Goal: Information Seeking & Learning: Check status

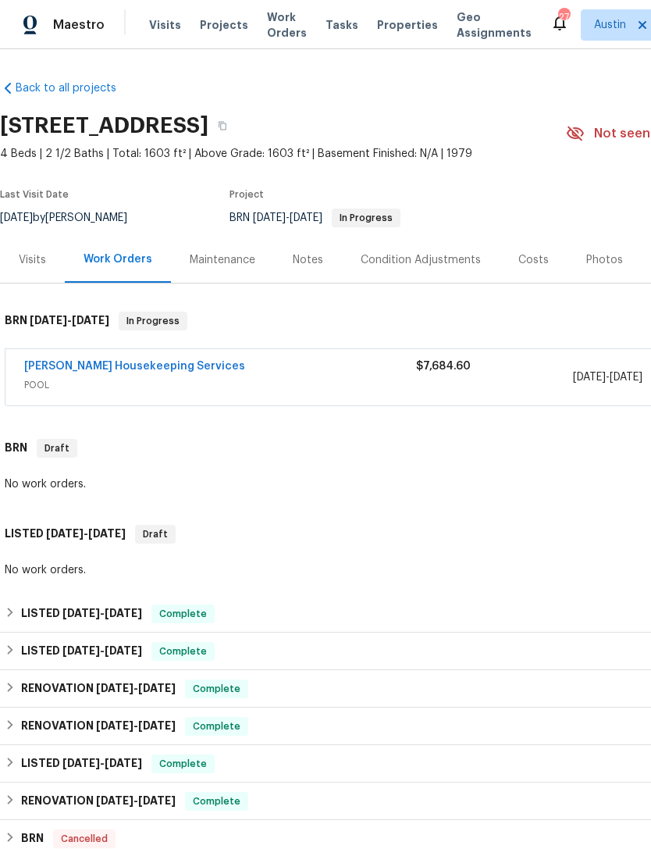
click at [383, 22] on span "Properties" at bounding box center [407, 25] width 61 height 16
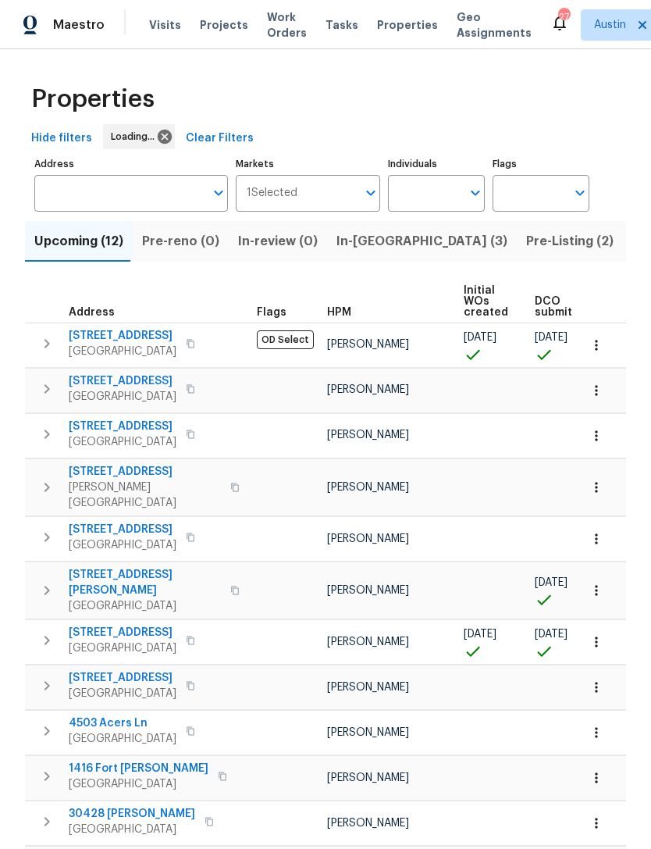
click at [61, 183] on input "Address" at bounding box center [119, 193] width 170 height 37
click at [59, 180] on input "Address" at bounding box center [119, 193] width 170 height 37
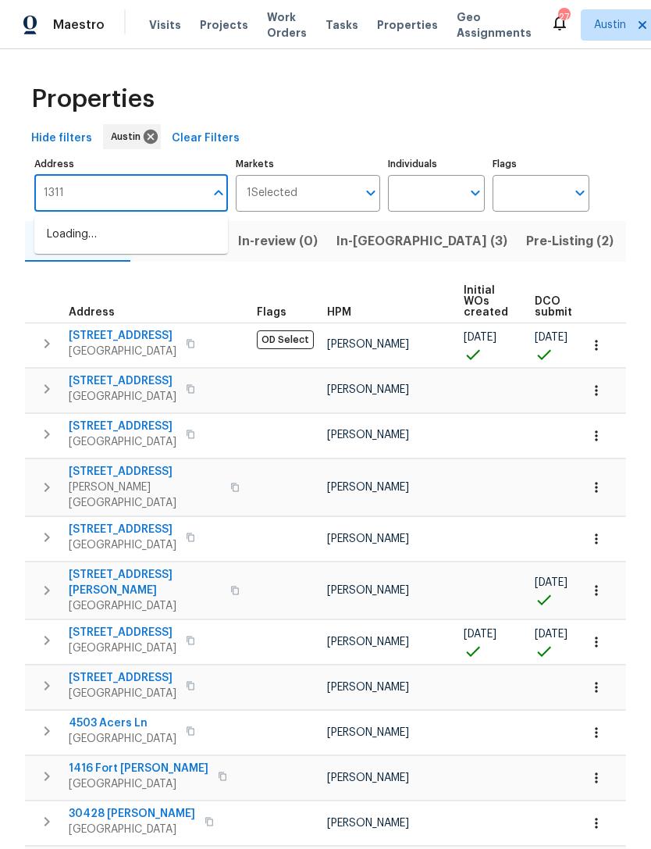
type input "13113"
click at [55, 240] on li "[STREET_ADDRESS]" at bounding box center [131, 235] width 194 height 26
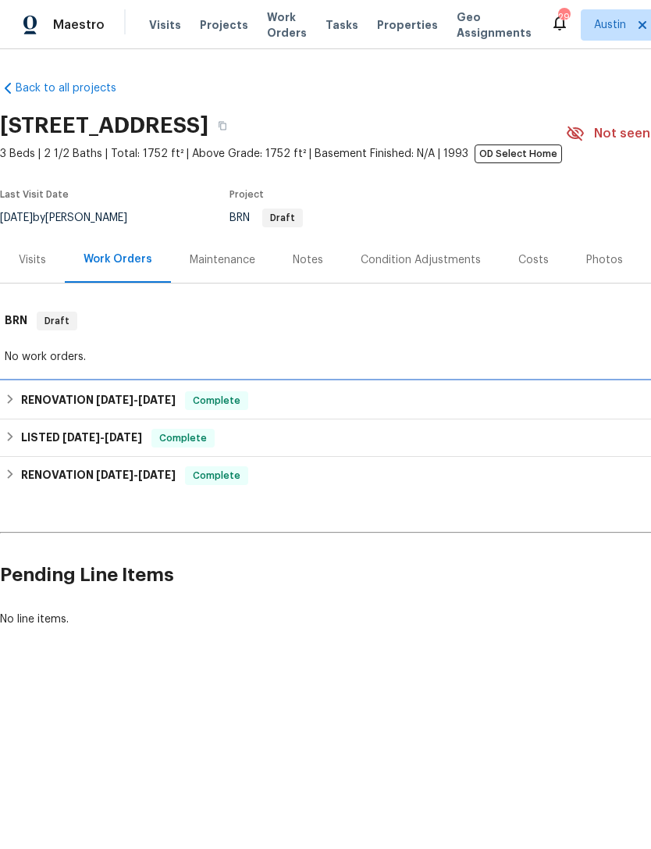
click at [18, 404] on div "RENOVATION 5/6/25 - 5/9/25 Complete" at bounding box center [441, 400] width 873 height 19
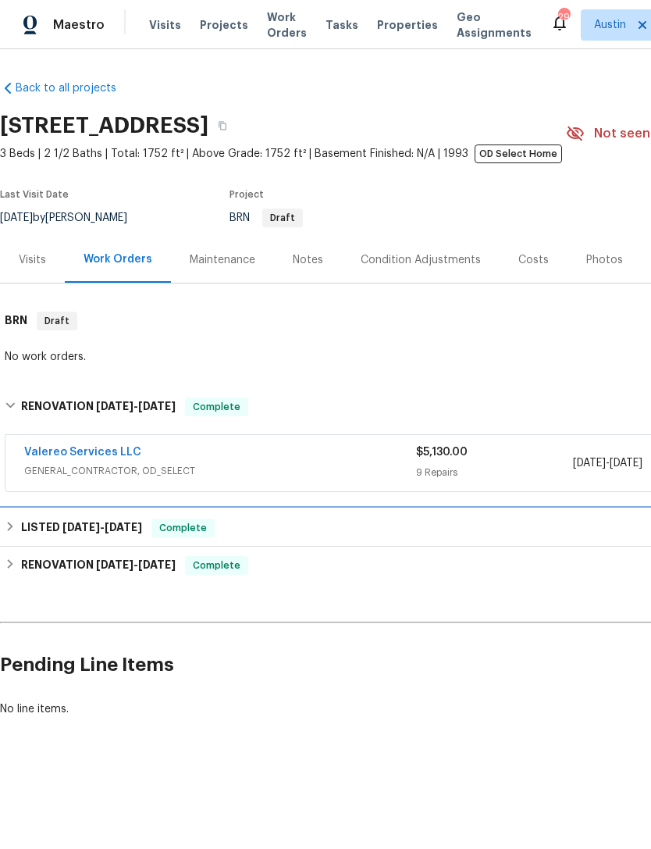
click at [25, 526] on h6 "LISTED 4/26/25 - 4/28/25" at bounding box center [81, 527] width 121 height 19
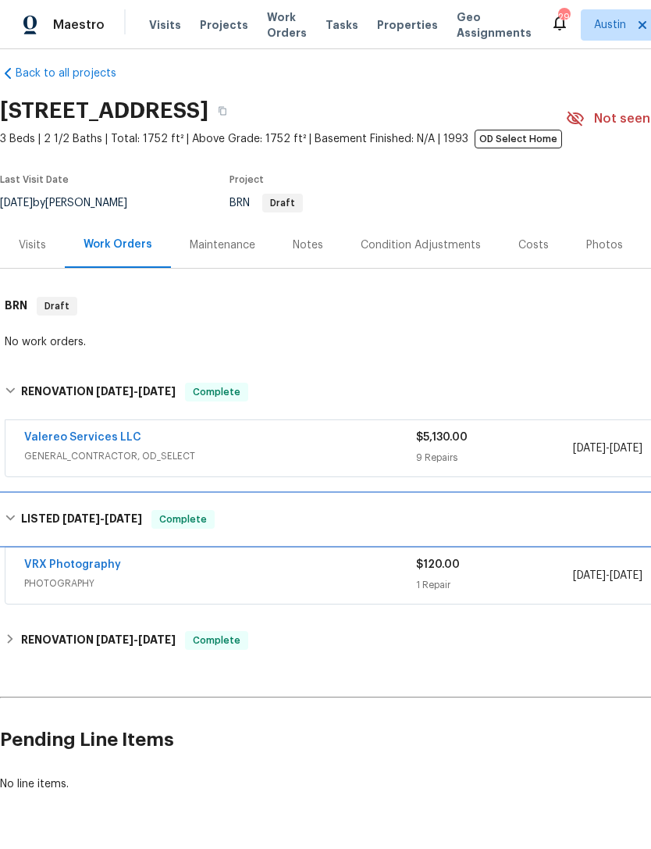
scroll to position [14, 0]
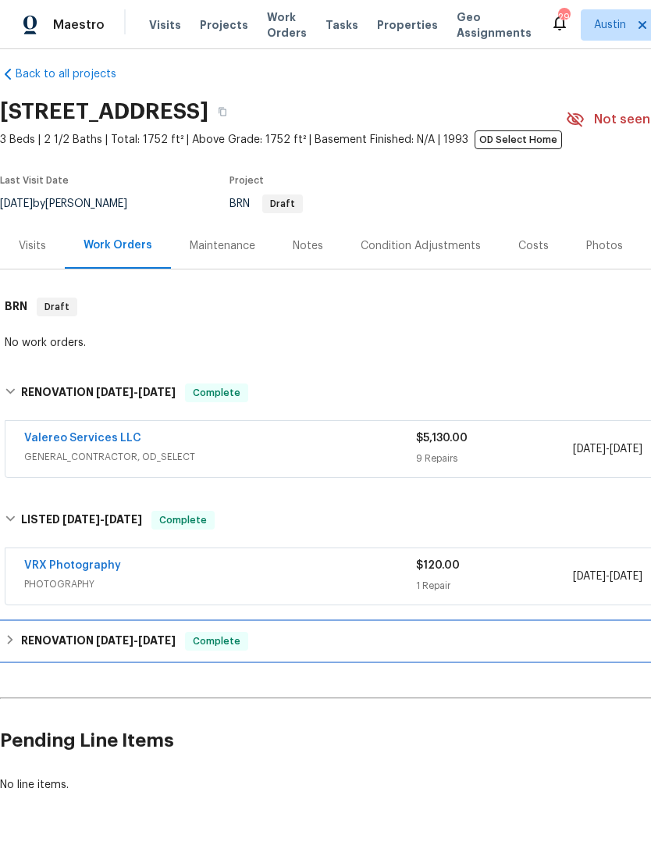
click at [81, 635] on h6 "RENOVATION 1/21/25 - 4/19/25" at bounding box center [98, 641] width 155 height 19
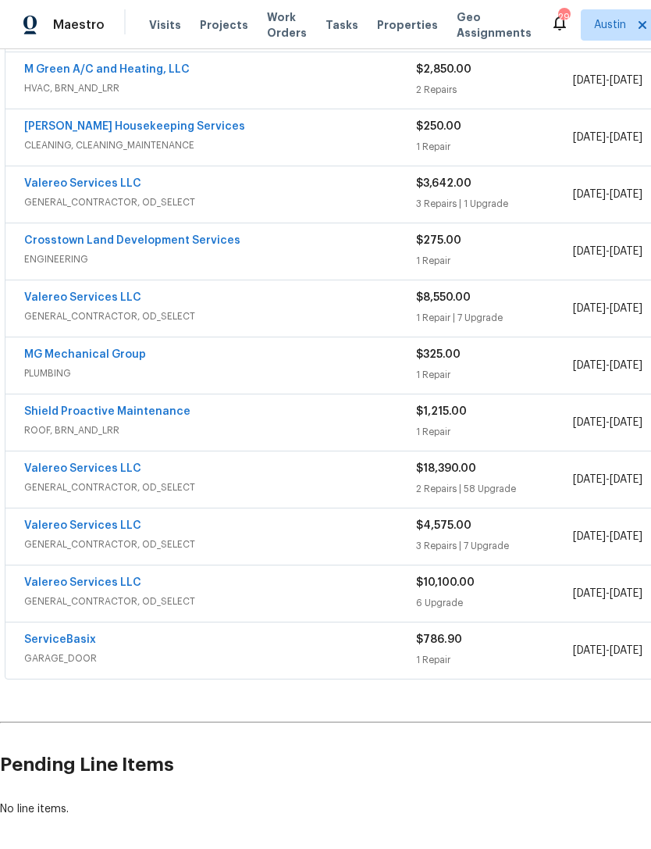
scroll to position [865, 0]
click at [36, 359] on link "MG Mechanical Group" at bounding box center [85, 354] width 122 height 11
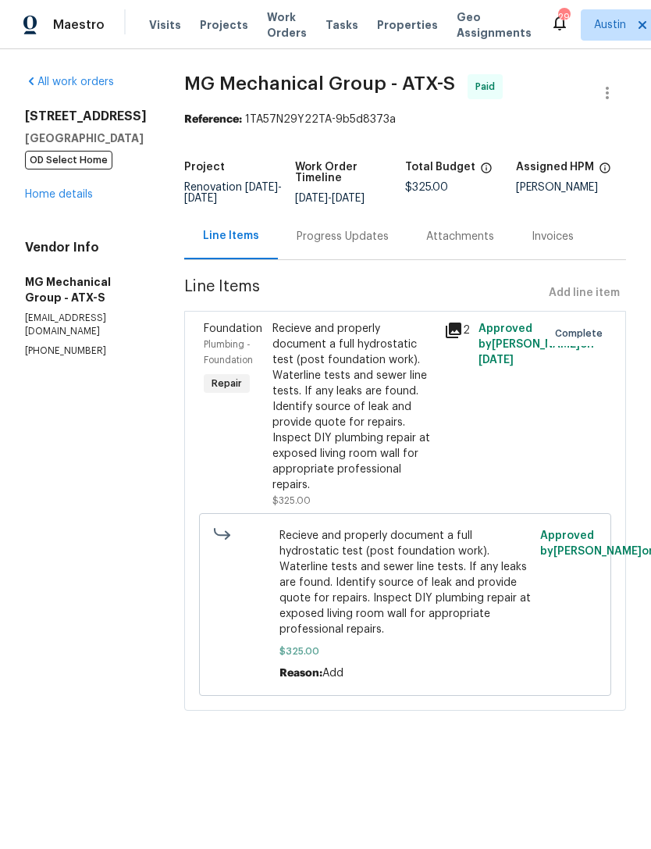
click at [377, 244] on div "Progress Updates" at bounding box center [343, 237] width 92 height 16
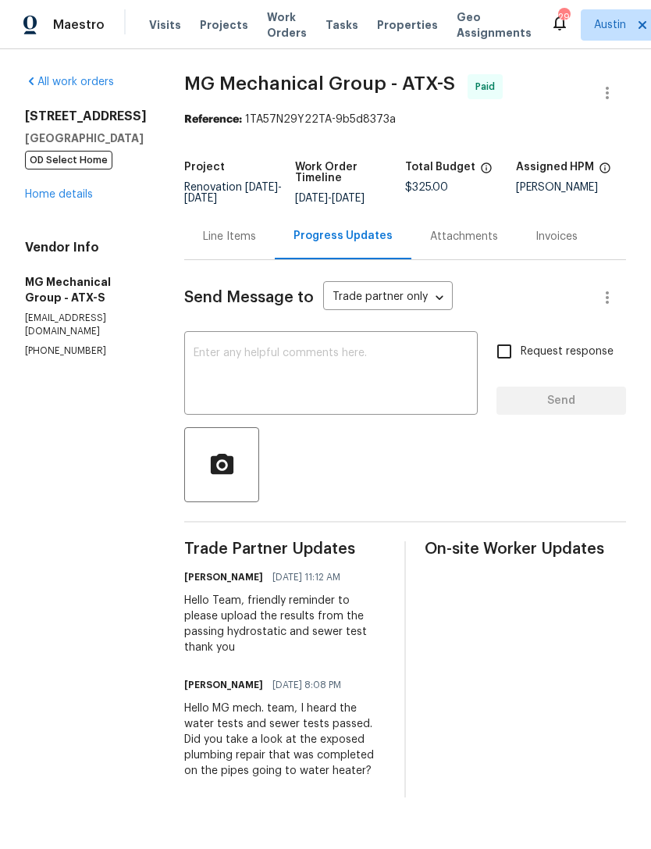
click at [498, 244] on div "Attachments" at bounding box center [464, 237] width 68 height 16
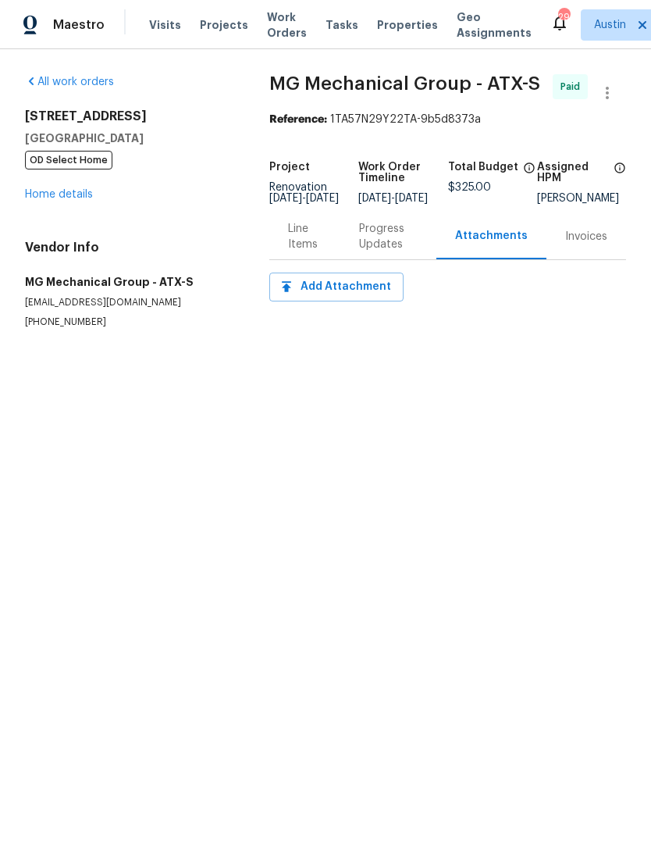
click at [378, 250] on div "Progress Updates" at bounding box center [388, 236] width 59 height 31
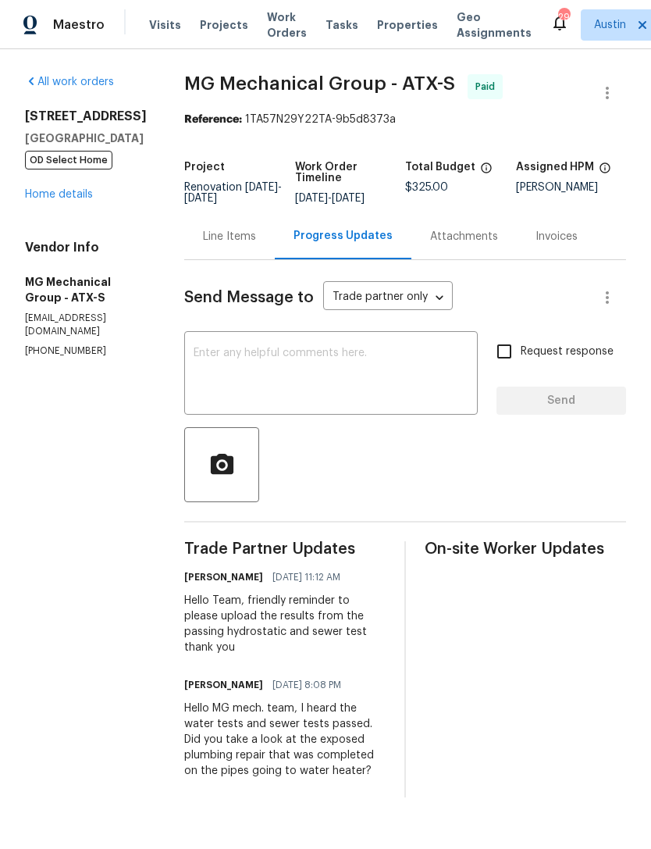
click at [256, 244] on div "Line Items" at bounding box center [229, 237] width 53 height 16
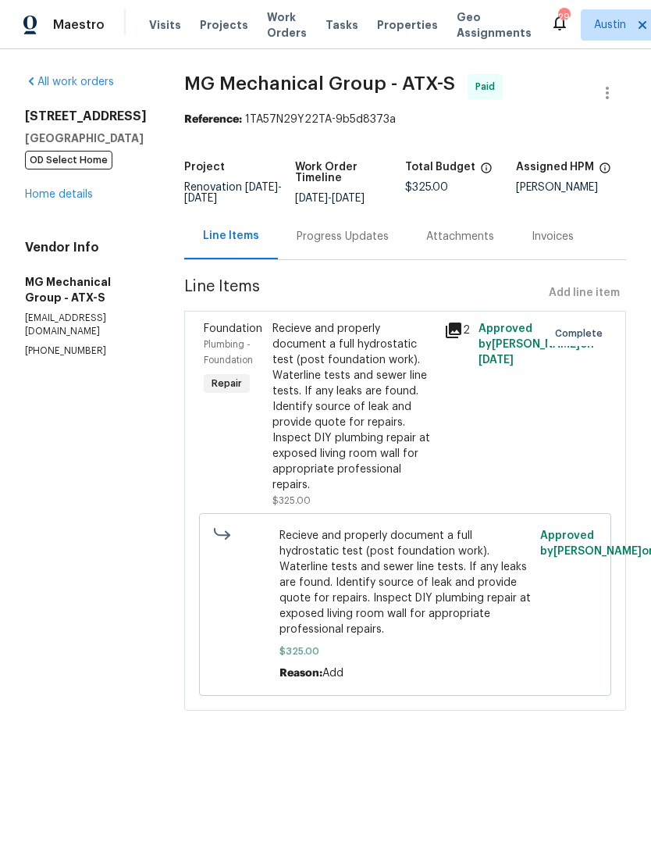
click at [381, 258] on div "Progress Updates" at bounding box center [343, 236] width 130 height 46
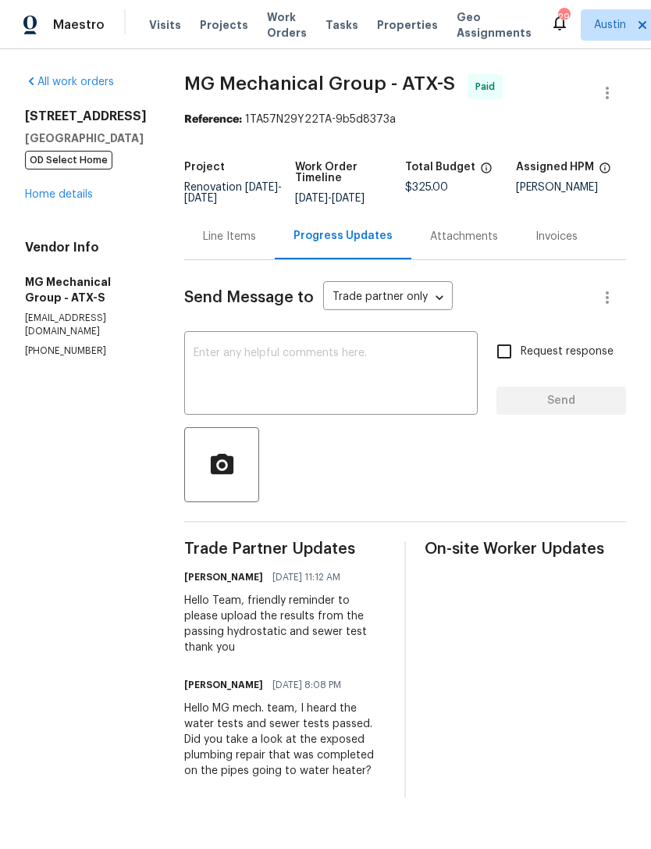
click at [573, 244] on div "Invoices" at bounding box center [557, 237] width 42 height 16
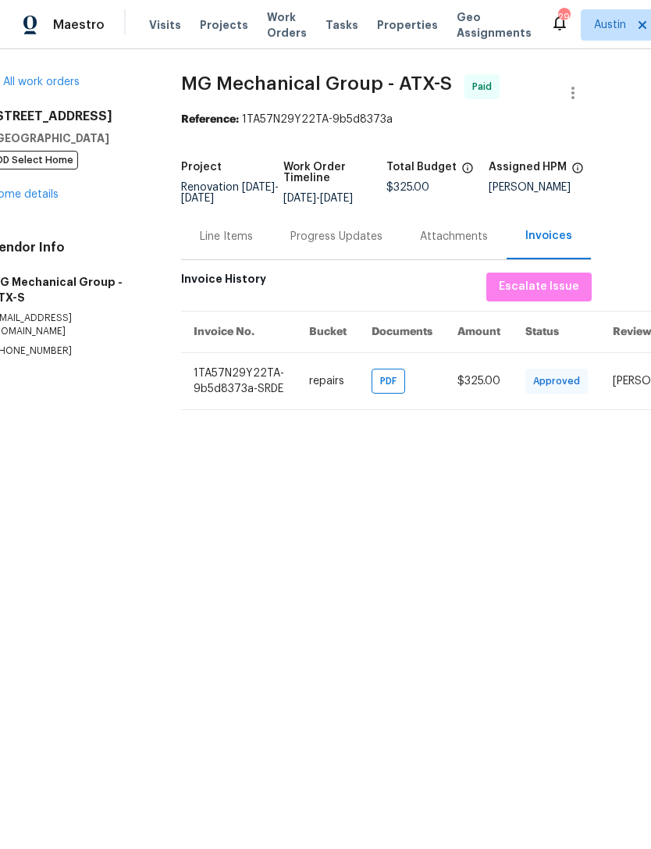
scroll to position [0, 29]
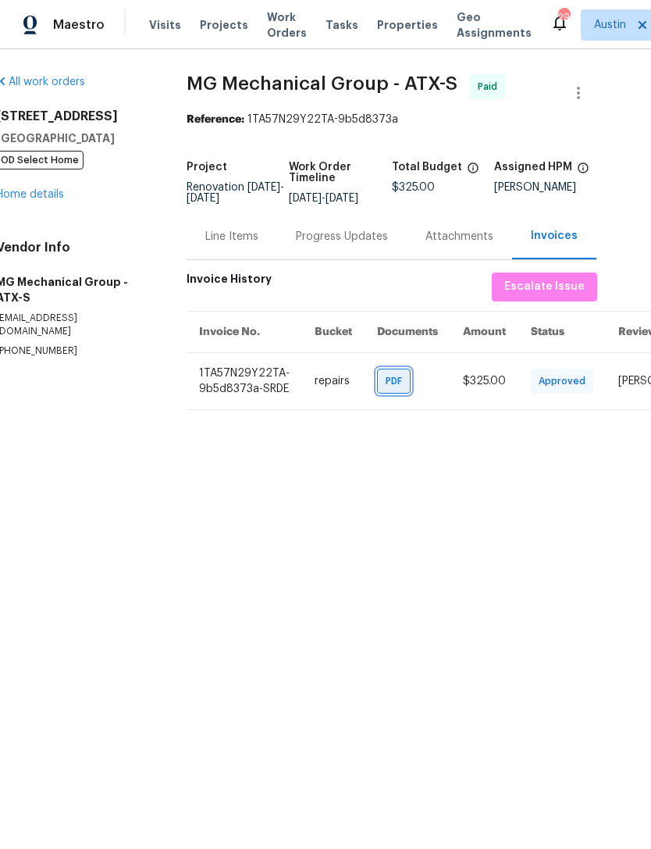
click at [394, 393] on div "PDF" at bounding box center [394, 380] width 34 height 25
click at [61, 194] on link "Home details" at bounding box center [30, 194] width 68 height 11
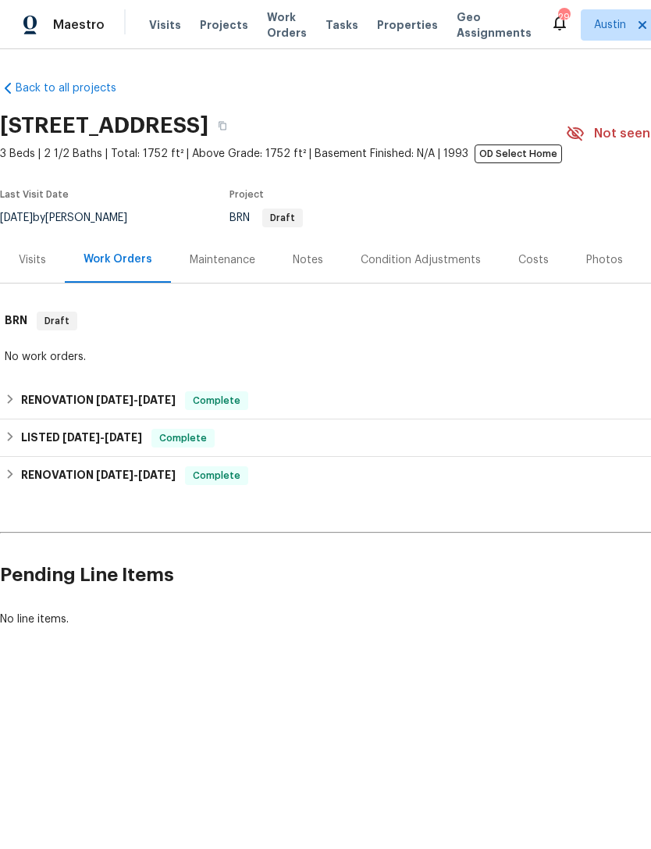
click at [297, 269] on div "Notes" at bounding box center [308, 260] width 68 height 46
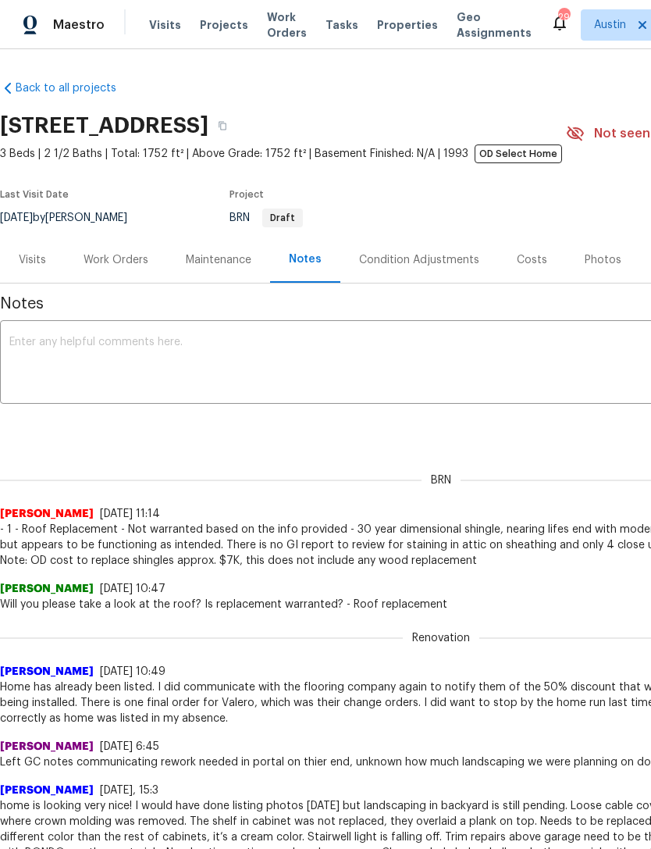
click at [131, 272] on div "Work Orders" at bounding box center [116, 260] width 102 height 46
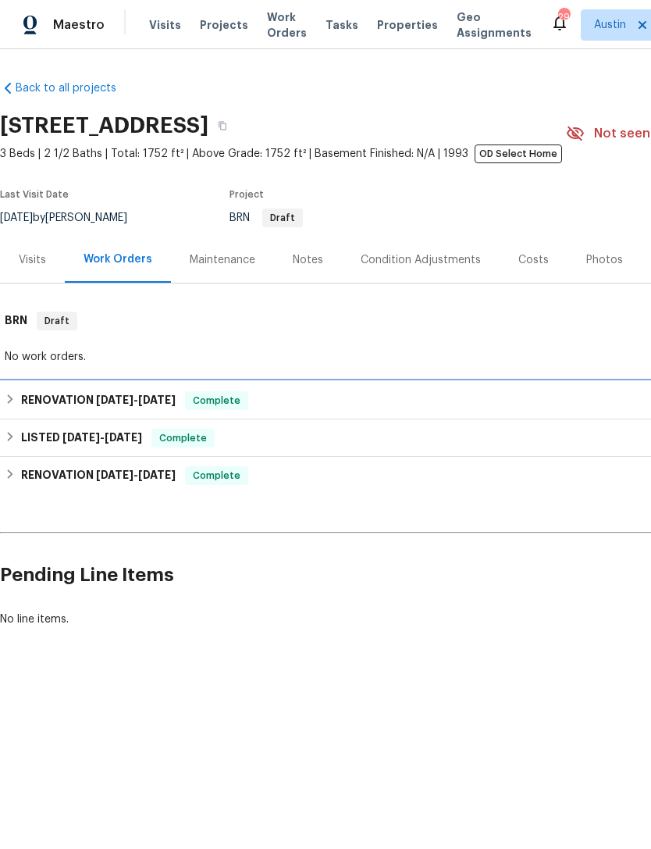
click at [121, 404] on span "5/6/25" at bounding box center [114, 399] width 37 height 11
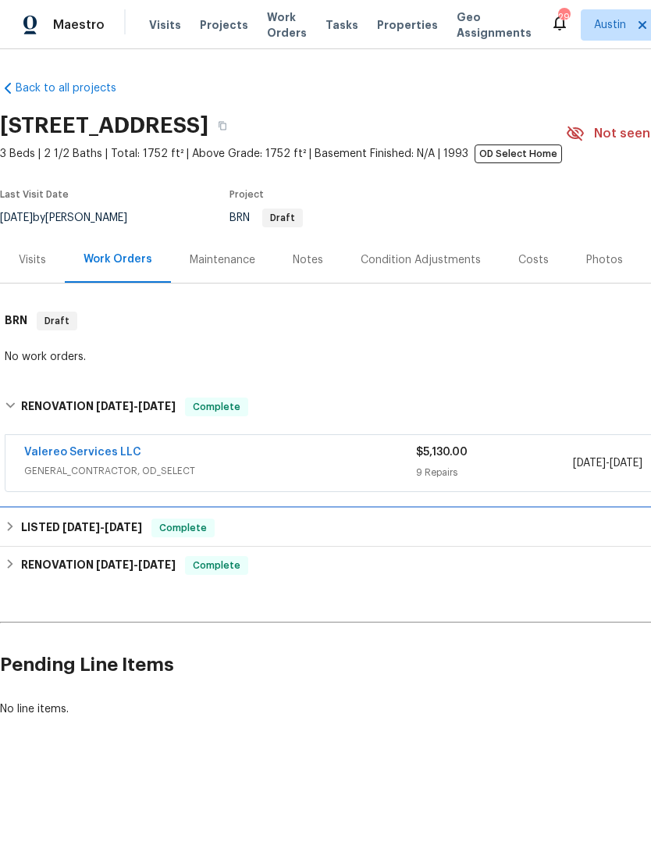
click at [134, 540] on div "LISTED 4/26/25 - 4/28/25 Complete" at bounding box center [441, 527] width 882 height 37
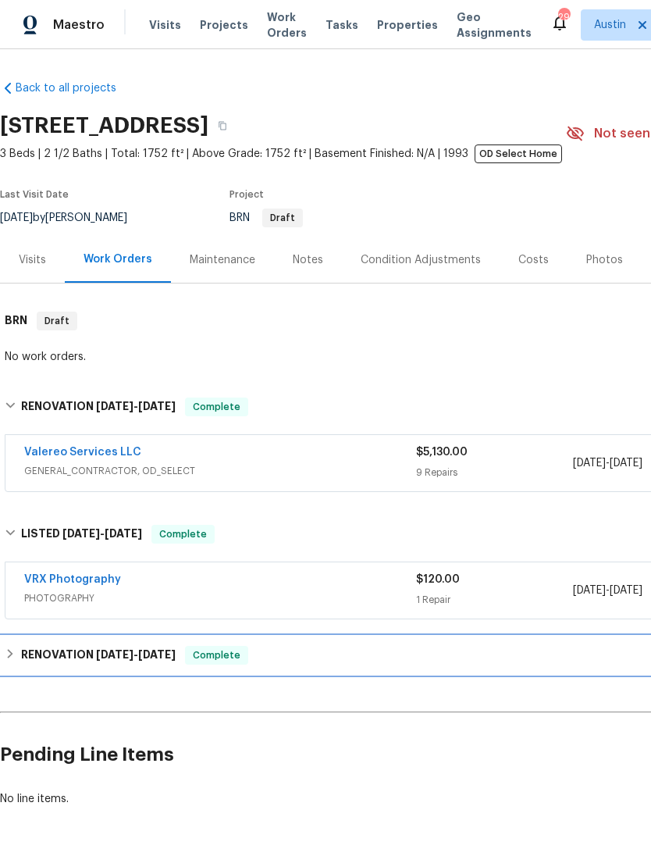
click at [130, 656] on span "1/21/25" at bounding box center [114, 654] width 37 height 11
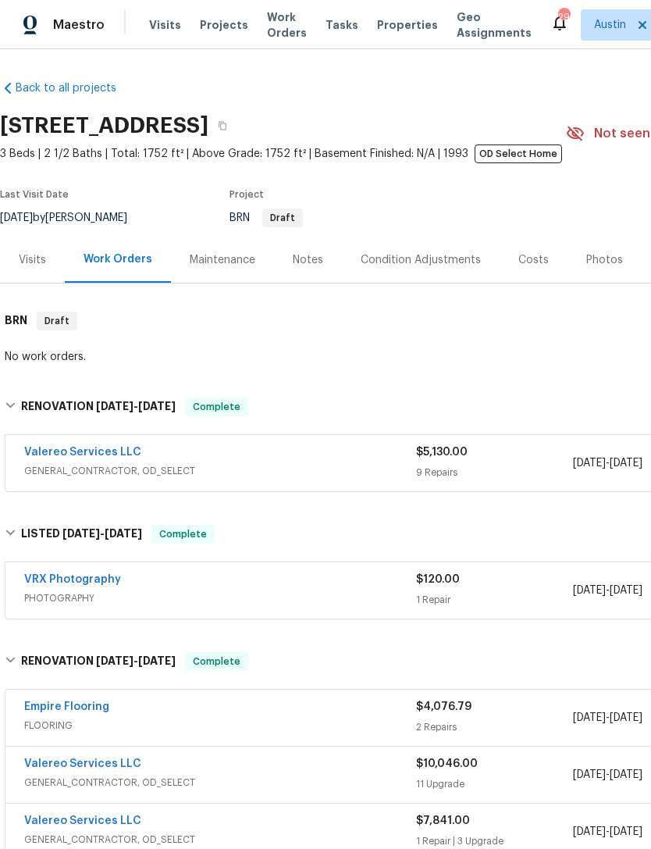
click at [133, 450] on link "Valereo Services LLC" at bounding box center [82, 452] width 117 height 11
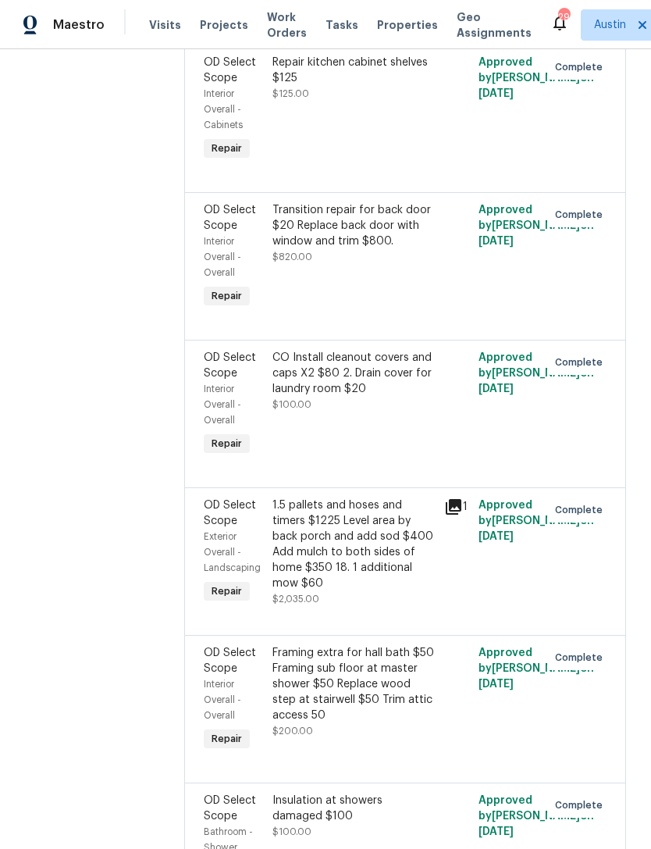
scroll to position [411, 0]
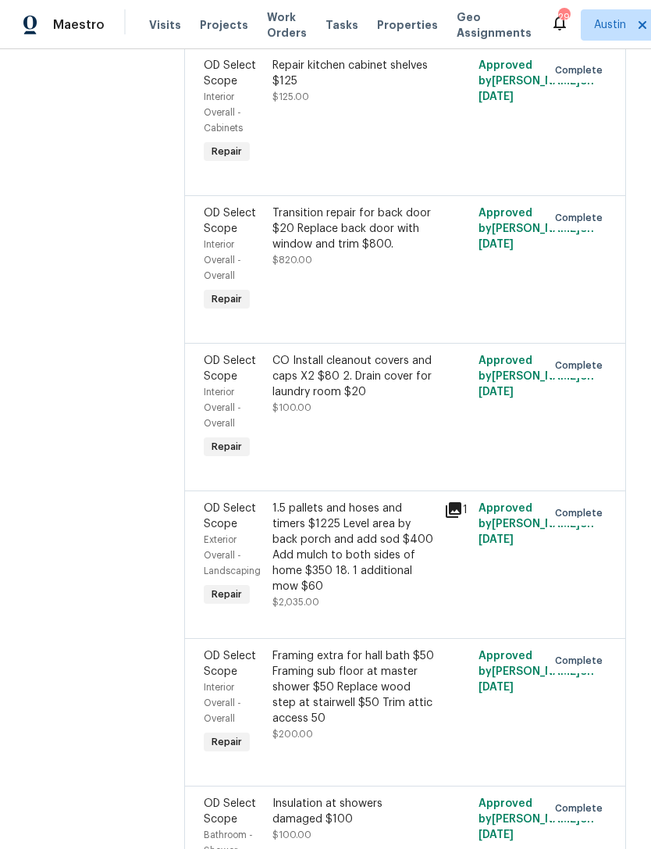
click at [340, 383] on div "CO Install cleanout covers and caps X2 $80 2. Drain cover for laundry room $20" at bounding box center [353, 376] width 162 height 47
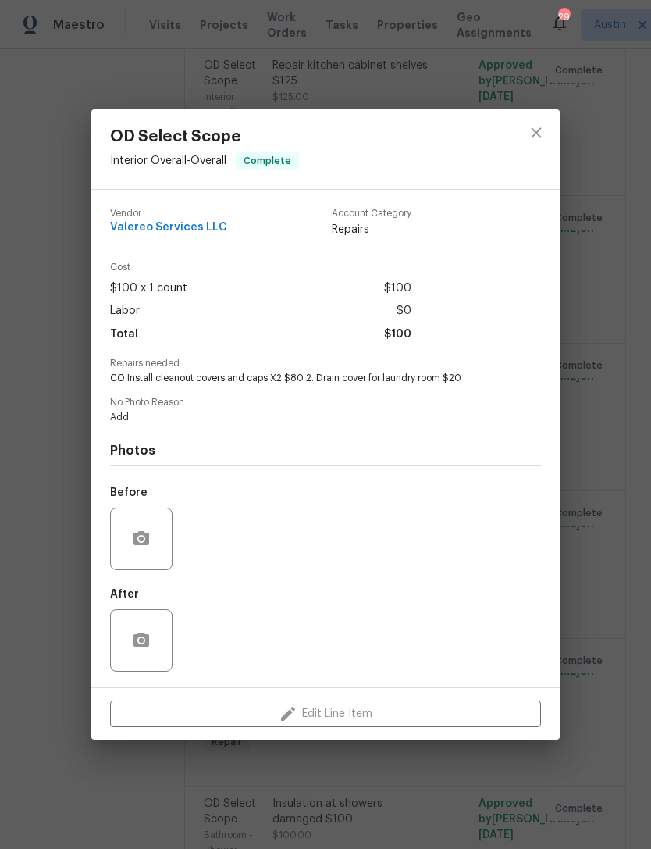
click at [247, 561] on div "Before" at bounding box center [325, 528] width 431 height 101
click at [252, 648] on div "After" at bounding box center [325, 629] width 431 height 101
click at [533, 134] on icon "close" at bounding box center [536, 132] width 10 height 10
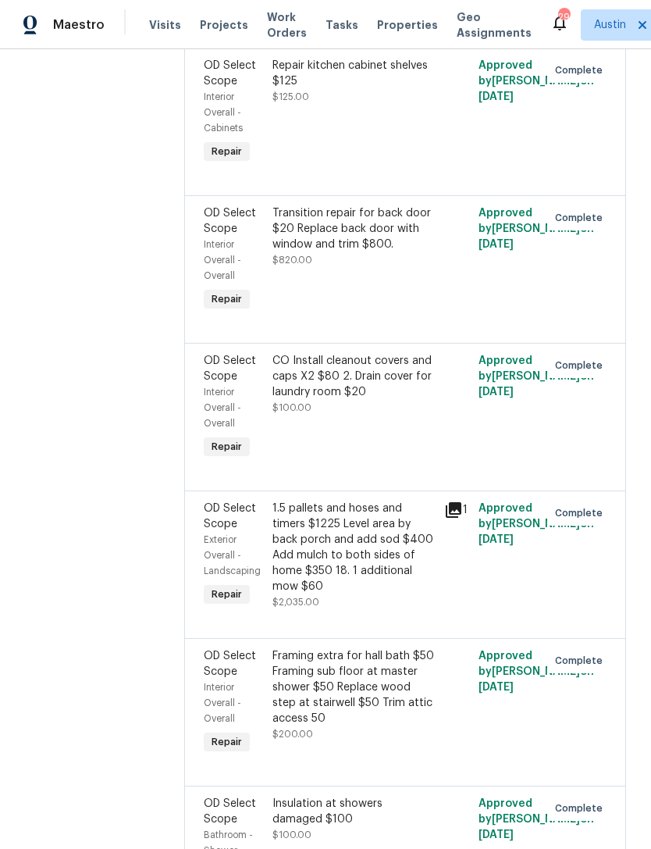
click at [332, 268] on div "Transition repair for back door $20 Replace back door with window and trim $800…" at bounding box center [353, 236] width 162 height 62
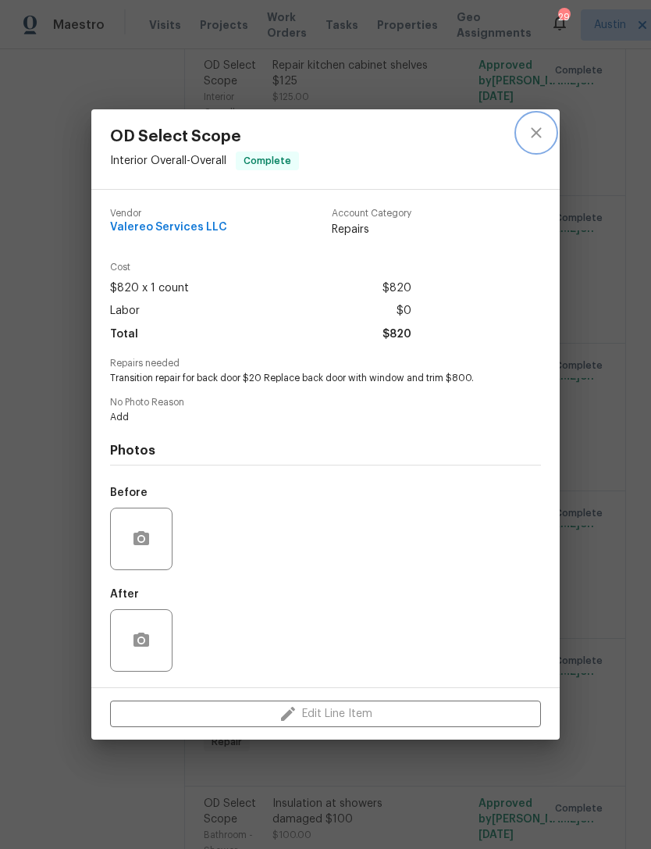
click at [542, 127] on icon "close" at bounding box center [536, 132] width 19 height 19
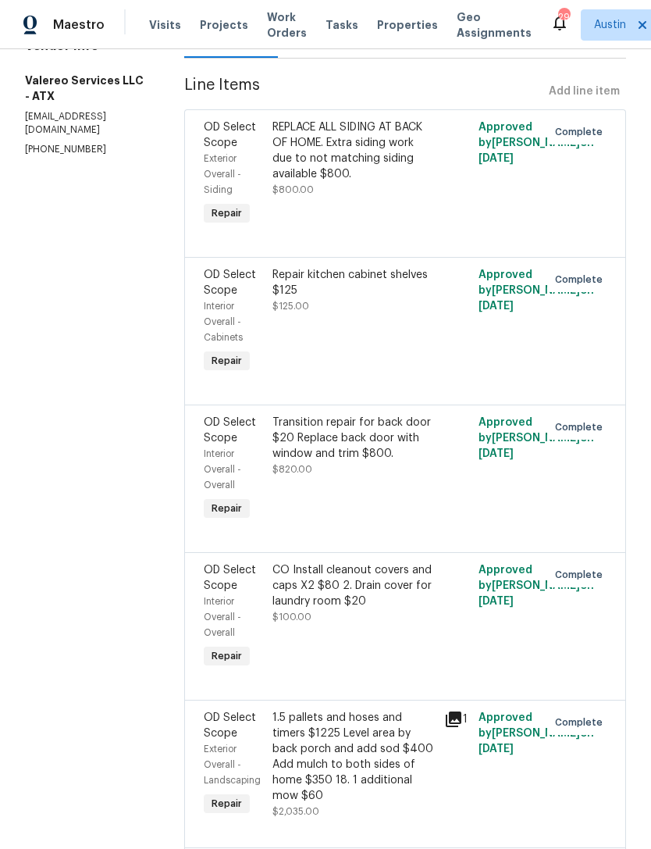
scroll to position [193, 0]
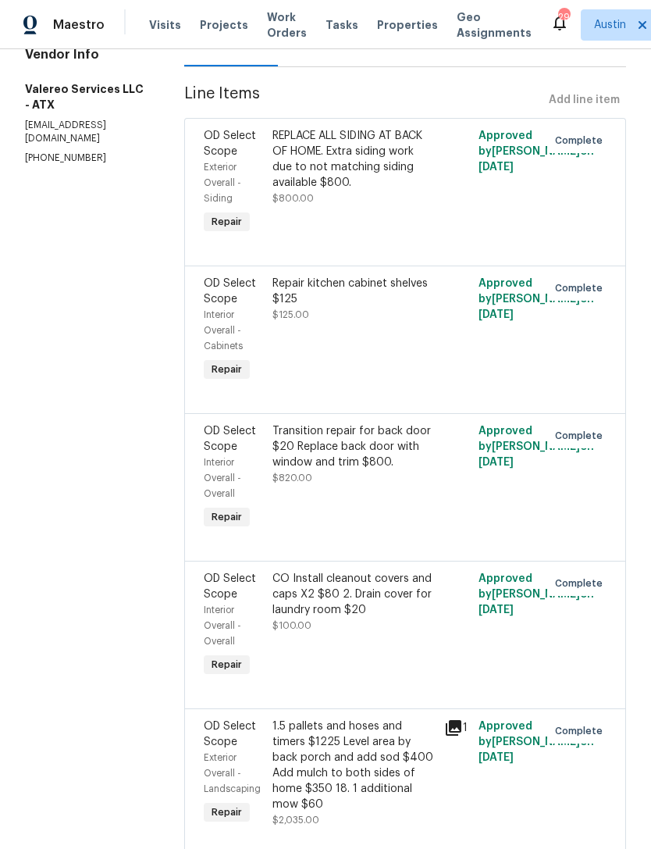
click at [350, 294] on div "Repair kitchen cabinet shelves $125" at bounding box center [353, 291] width 162 height 31
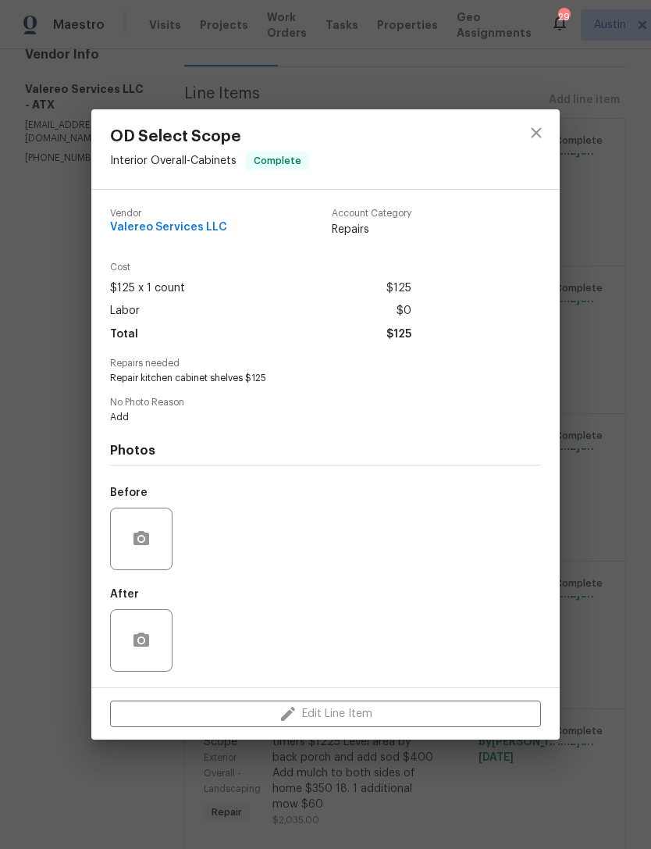
click at [551, 116] on div at bounding box center [536, 149] width 47 height 80
click at [537, 128] on icon "close" at bounding box center [536, 132] width 19 height 19
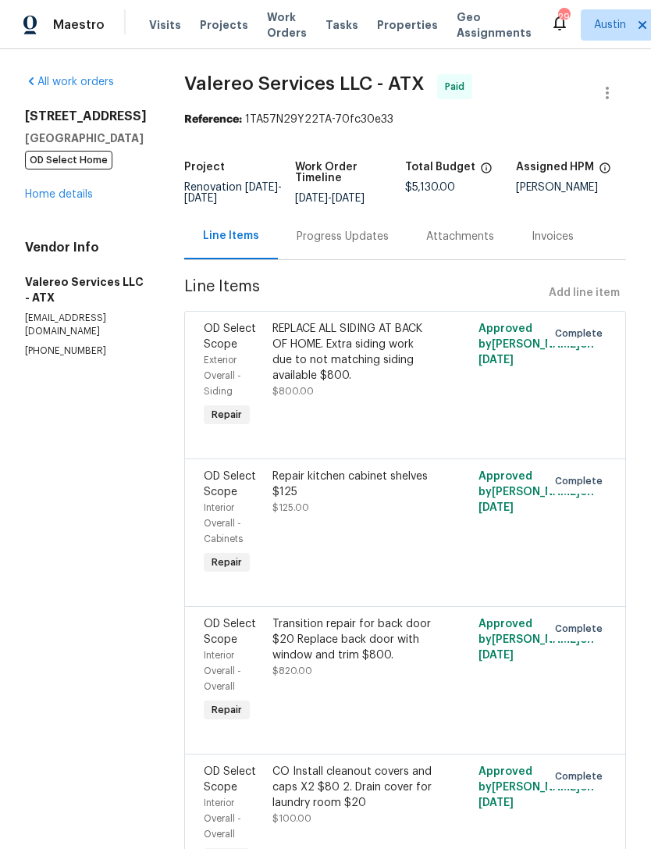
scroll to position [0, 0]
click at [76, 200] on link "Home details" at bounding box center [59, 194] width 68 height 11
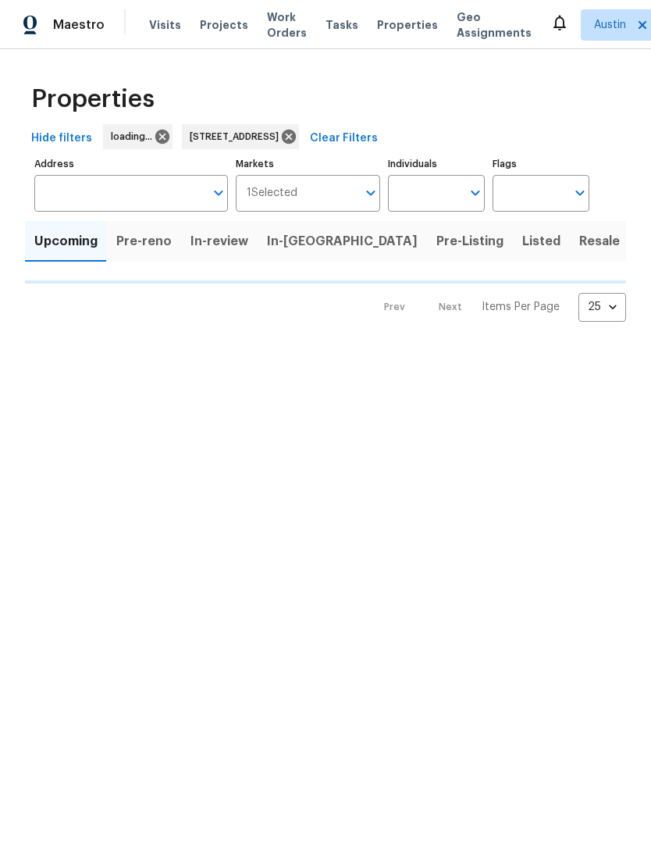
type input "[STREET_ADDRESS]"
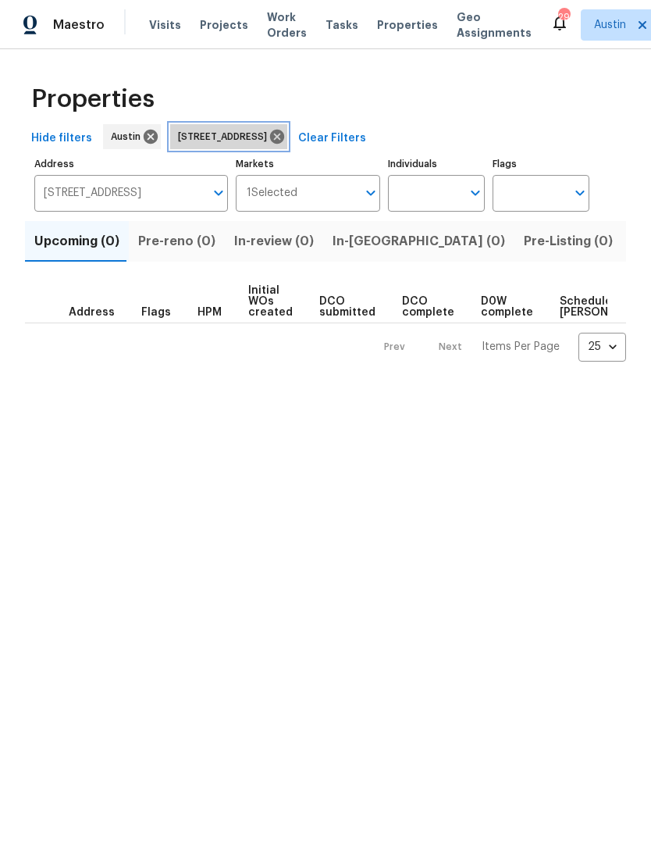
click at [284, 137] on icon at bounding box center [277, 137] width 14 height 14
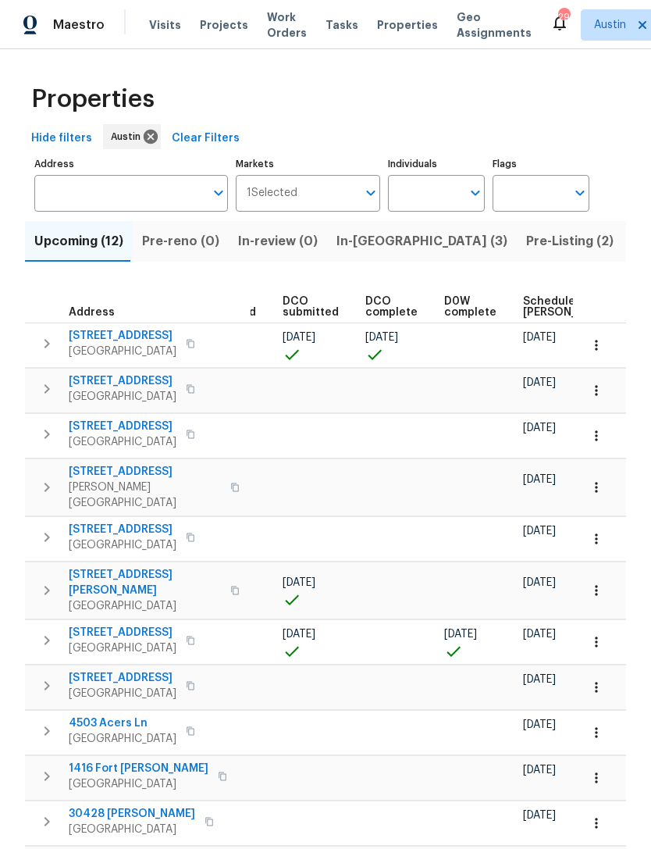
scroll to position [0, 354]
